Goal: Entertainment & Leisure: Consume media (video, audio)

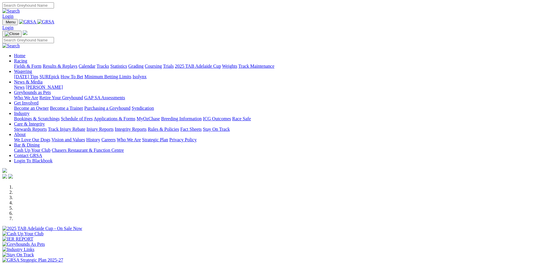
click at [27, 58] on link "Racing" at bounding box center [20, 60] width 13 height 5
click at [77, 64] on link "Results & Replays" at bounding box center [60, 66] width 35 height 5
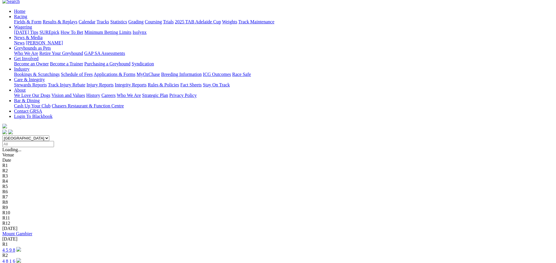
scroll to position [58, 0]
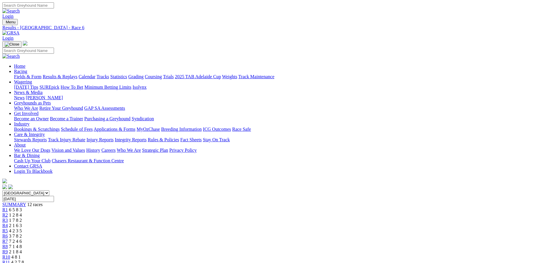
click at [22, 228] on span "4 2 3 5" at bounding box center [15, 230] width 13 height 5
click at [20, 30] on img at bounding box center [10, 32] width 17 height 5
